Goal: Book appointment/travel/reservation

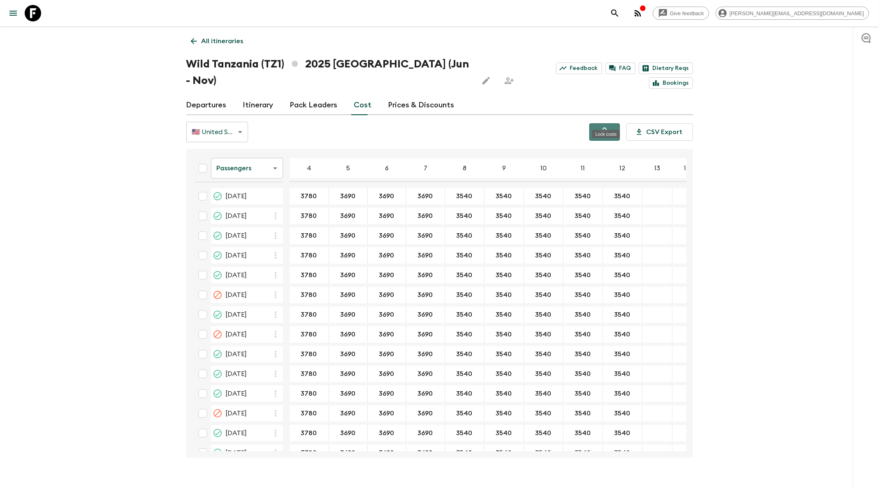
click at [607, 128] on icon "Lock costs" at bounding box center [605, 132] width 7 height 9
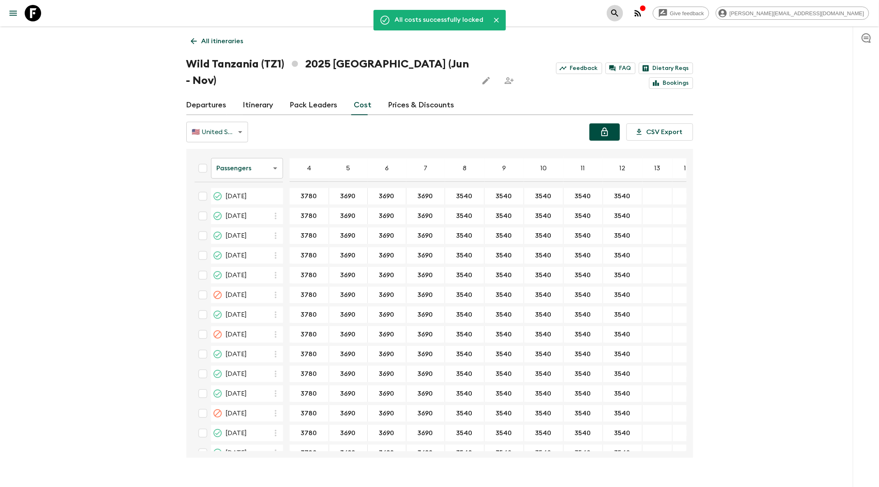
click at [620, 14] on icon "search adventures" at bounding box center [615, 13] width 10 height 10
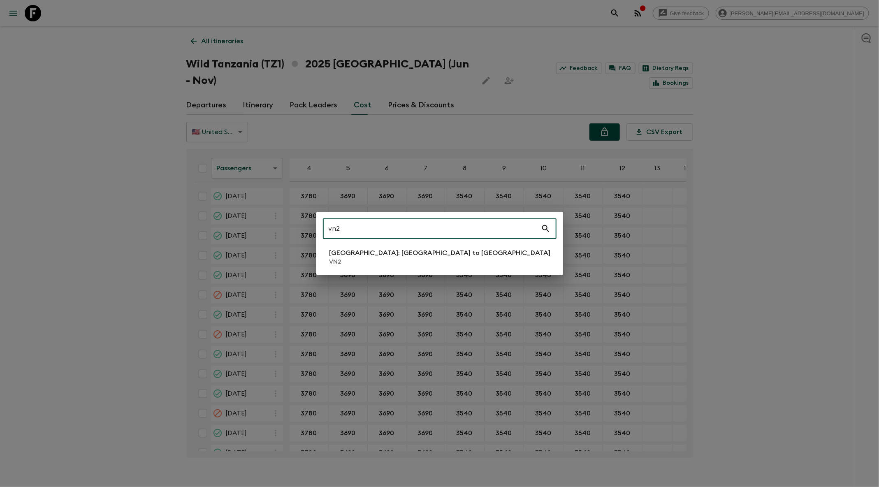
type input "vn2"
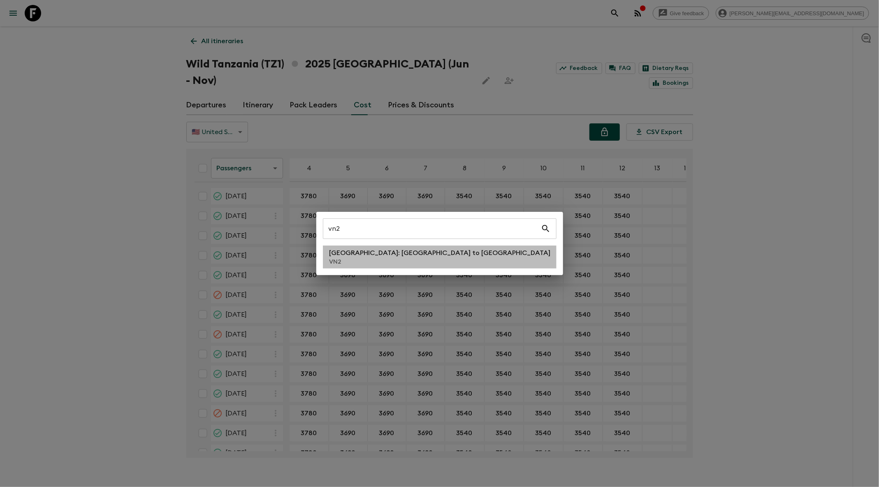
click at [453, 265] on li "[GEOGRAPHIC_DATA]: [GEOGRAPHIC_DATA] to Hoi An VN2" at bounding box center [440, 257] width 234 height 23
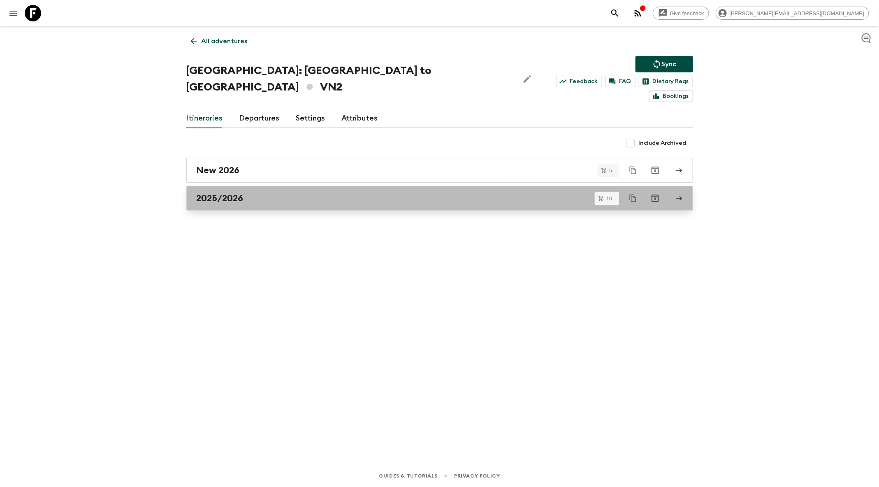
click at [425, 193] on div "2025/2026" at bounding box center [432, 198] width 471 height 11
